Goal: Find specific page/section: Find specific page/section

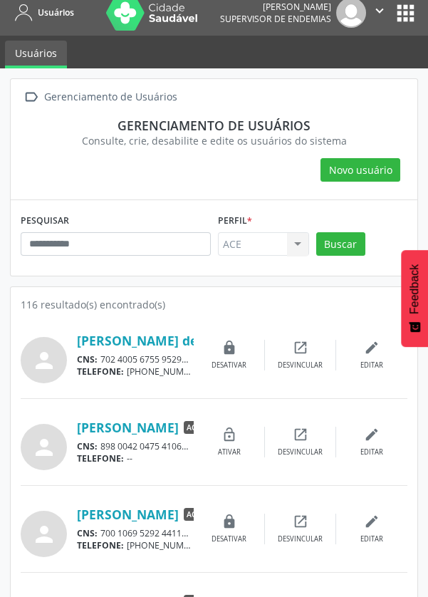
scroll to position [11, 0]
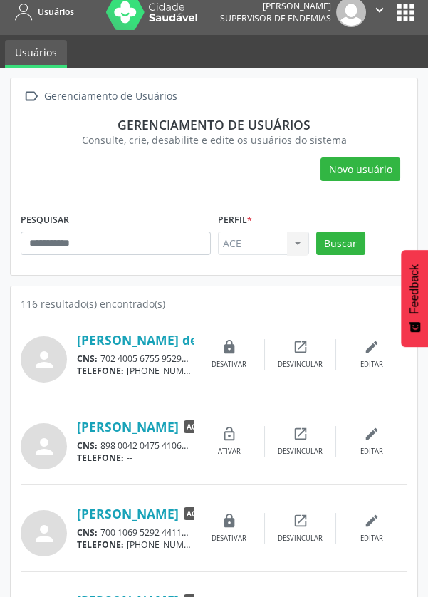
click at [398, 103] on div " Gerenciamento de Usuários" at bounding box center [214, 96] width 387 height 21
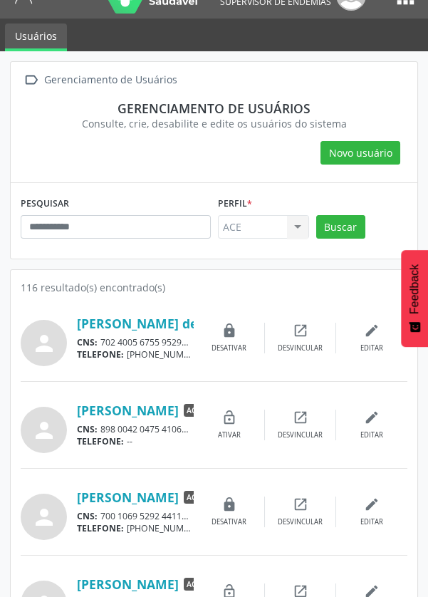
scroll to position [0, 0]
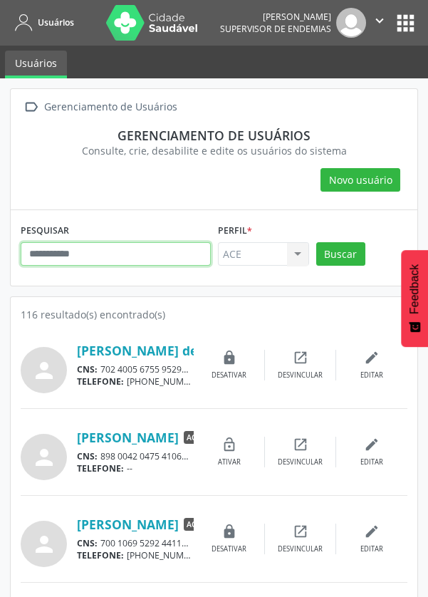
click at [142, 256] on input "text" at bounding box center [116, 254] width 190 height 24
type input "*****"
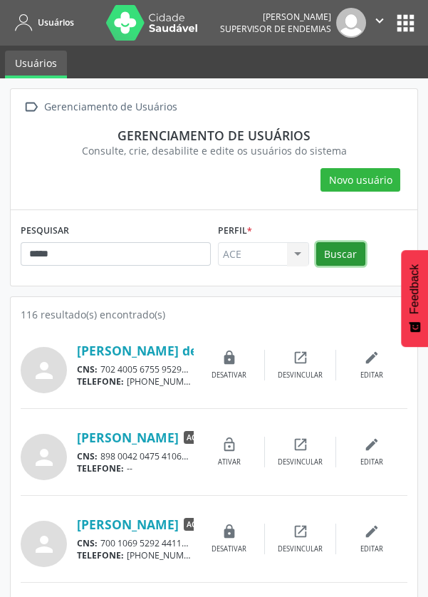
click at [336, 253] on button "Buscar" at bounding box center [340, 254] width 49 height 24
click at [398, 24] on button "apps" at bounding box center [405, 23] width 25 height 25
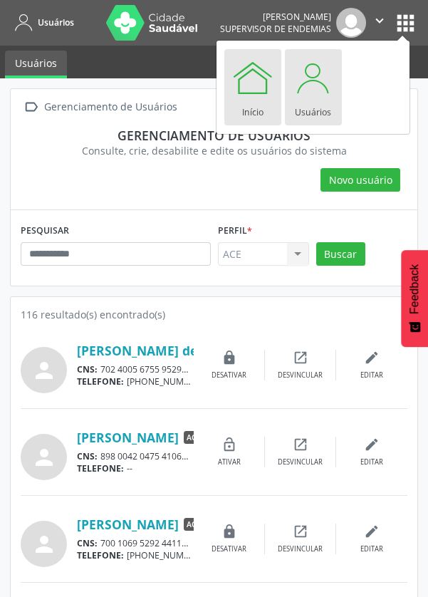
click at [253, 99] on div "Início" at bounding box center [252, 108] width 21 height 19
